Goal: Information Seeking & Learning: Find specific fact

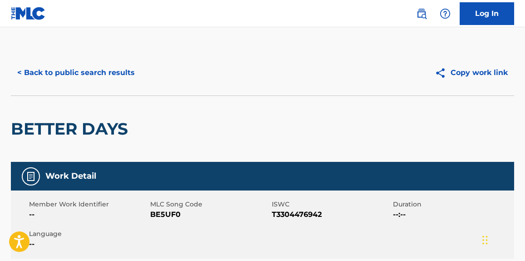
scroll to position [0, 0]
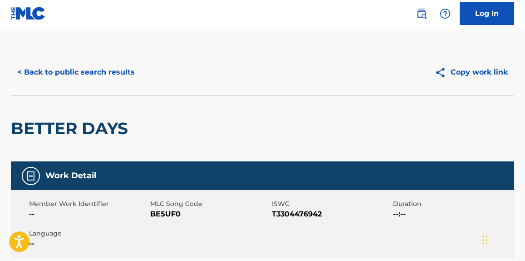
click at [116, 62] on button "< Back to public search results" at bounding box center [76, 72] width 130 height 23
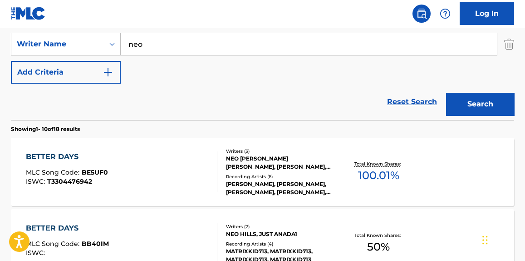
scroll to position [163, 0]
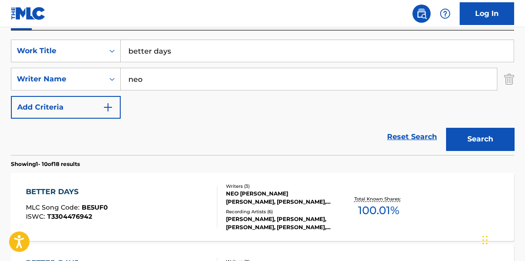
click at [181, 49] on input "better days" at bounding box center [317, 51] width 393 height 22
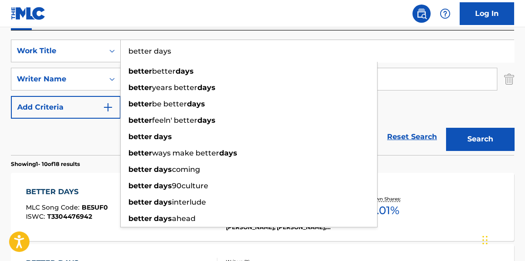
click at [181, 49] on input "better days" at bounding box center [317, 51] width 393 height 22
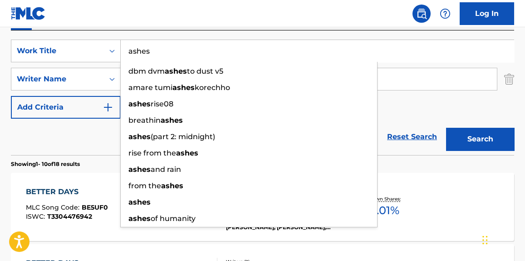
type input "ashes"
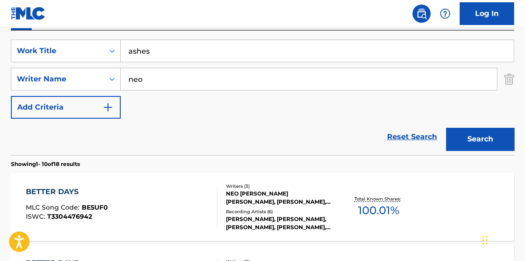
click at [177, 36] on div "SearchWithCriteriabf33c7f9-01fa-4941-b439-9b4b62007b02 Work Title ashes SearchW…" at bounding box center [262, 92] width 503 height 124
click at [172, 70] on input "neo" at bounding box center [309, 79] width 376 height 22
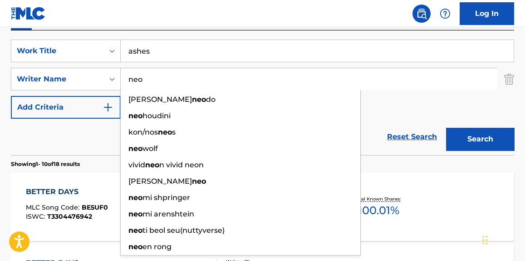
click at [172, 70] on input "neo" at bounding box center [309, 79] width 376 height 22
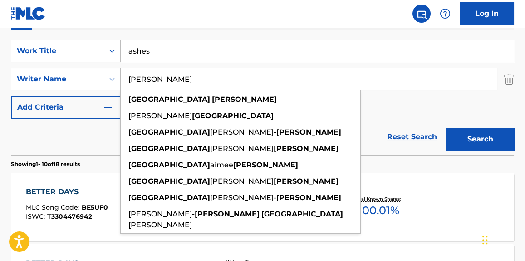
type input "[PERSON_NAME]"
click at [446, 128] on button "Search" at bounding box center [480, 139] width 68 height 23
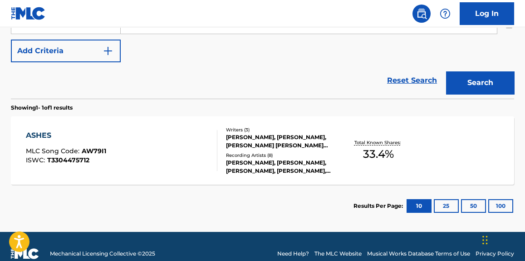
scroll to position [223, 0]
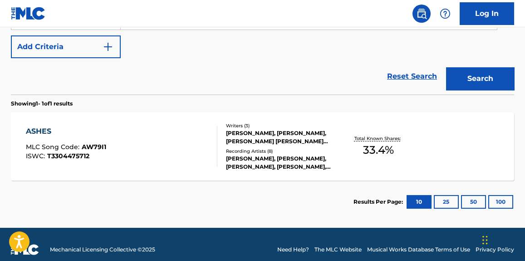
click at [174, 153] on div "ASHES MLC Song Code : AW79I1 ISWC : T3304475712" at bounding box center [121, 146] width 191 height 41
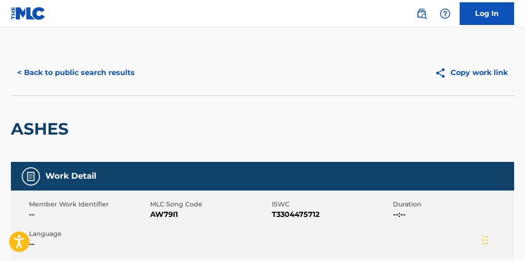
click at [128, 67] on button "< Back to public search results" at bounding box center [76, 72] width 130 height 23
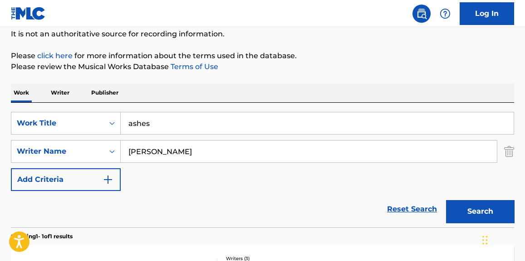
scroll to position [88, 0]
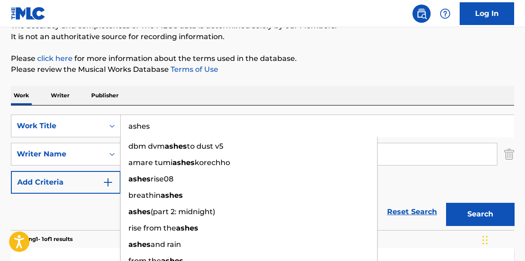
click at [168, 118] on input "ashes" at bounding box center [317, 126] width 393 height 22
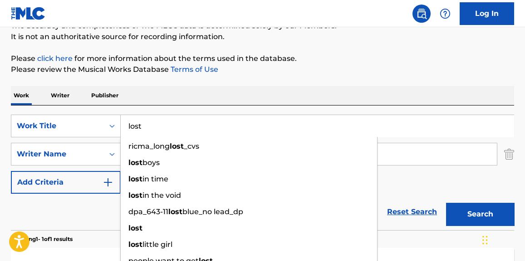
type input "lost"
click at [446, 202] on button "Search" at bounding box center [480, 213] width 68 height 23
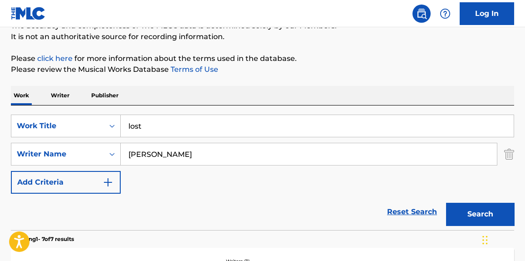
click at [204, 41] on p "It is not an authoritative source for recording information." at bounding box center [262, 36] width 503 height 11
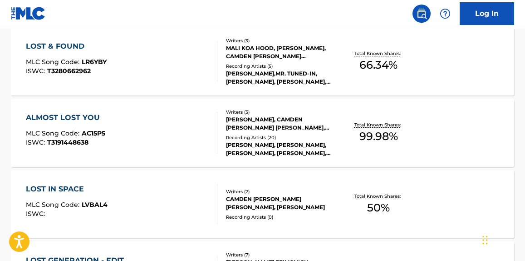
scroll to position [522, 0]
click at [160, 39] on div "LOST & FOUND MLC Song Code : LR6YBY ISWC : T3280662962 Writers ( 3 ) MALI KOA H…" at bounding box center [262, 61] width 503 height 68
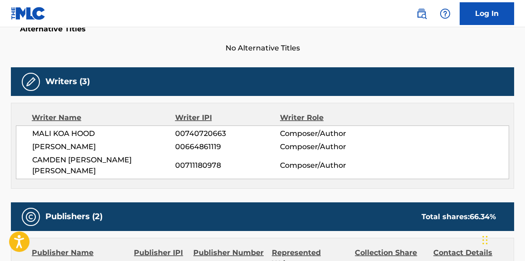
scroll to position [252, 0]
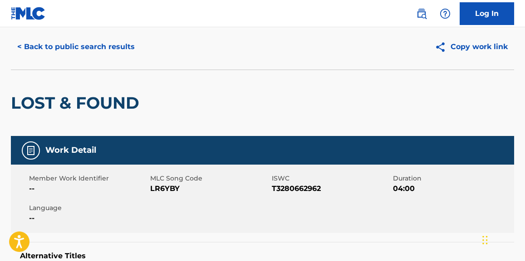
click at [104, 57] on button "< Back to public search results" at bounding box center [76, 46] width 130 height 23
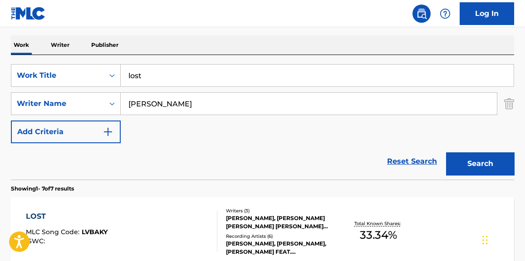
scroll to position [138, 0]
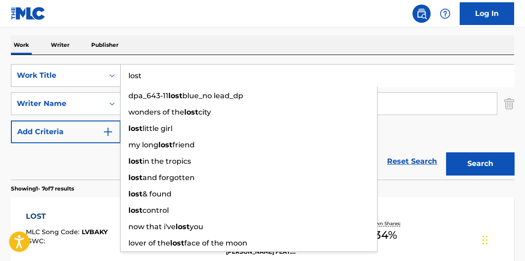
paste input "Why Can't It Always Be Like This"
drag, startPoint x: 176, startPoint y: 65, endPoint x: 54, endPoint y: 66, distance: 122.1
click at [54, 66] on div "SearchWithCriteriabf33c7f9-01fa-4941-b439-9b4b62007b02 Work Title lost dpa_643-…" at bounding box center [262, 75] width 503 height 23
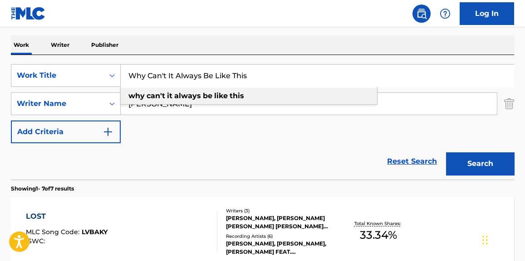
click at [194, 97] on strong "always" at bounding box center [187, 95] width 27 height 9
type input "why can't it always be like this"
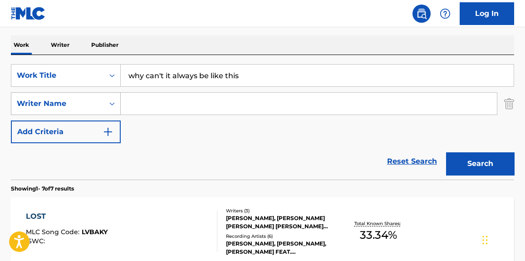
drag, startPoint x: 183, startPoint y: 103, endPoint x: 75, endPoint y: 106, distance: 108.5
click at [75, 106] on div "SearchWithCriteriae335ac86-3d93-496a-9821-30e6766e08f5 Writer Name" at bounding box center [262, 103] width 503 height 23
click at [460, 159] on button "Search" at bounding box center [480, 163] width 68 height 23
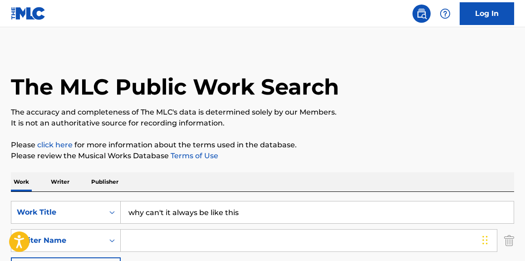
scroll to position [0, 0]
